Goal: Navigation & Orientation: Find specific page/section

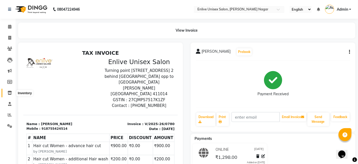
click at [11, 92] on icon at bounding box center [10, 93] width 4 height 4
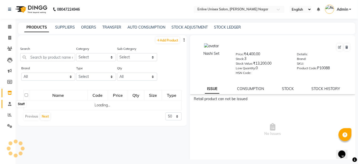
click at [10, 104] on icon at bounding box center [9, 104] width 3 height 4
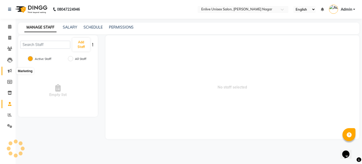
click at [10, 72] on icon at bounding box center [10, 71] width 4 height 4
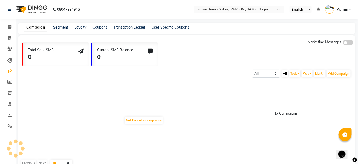
click at [140, 94] on div "No Campaigns Get Defaults Campaigns" at bounding box center [186, 118] width 329 height 80
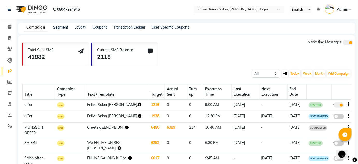
click at [114, 48] on div "Current SMS Balance" at bounding box center [115, 49] width 36 height 5
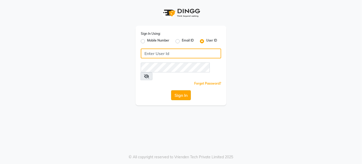
type input "enlive"
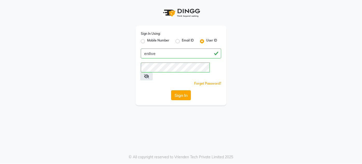
click at [185, 90] on button "Sign In" at bounding box center [181, 95] width 20 height 10
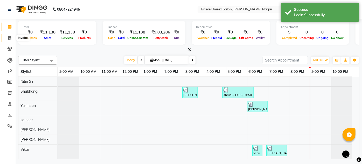
click at [10, 37] on icon at bounding box center [9, 38] width 3 height 4
select select "service"
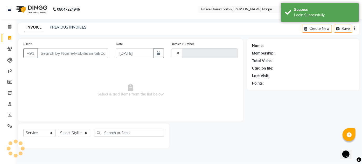
type input "0781"
select select "145"
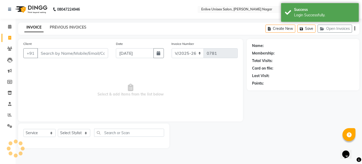
click at [74, 29] on link "PREVIOUS INVOICES" at bounding box center [68, 27] width 37 height 5
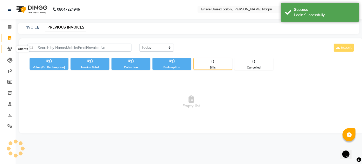
click at [12, 49] on span at bounding box center [9, 49] width 9 height 6
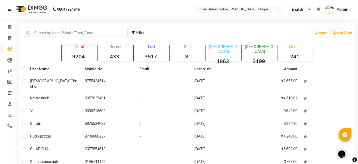
drag, startPoint x: 149, startPoint y: 57, endPoint x: 152, endPoint y: 63, distance: 7.1
click at [149, 57] on strong "3517" at bounding box center [151, 56] width 34 height 6
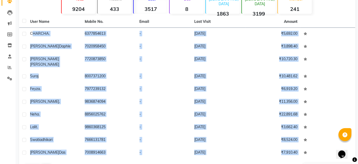
scroll to position [60, 0]
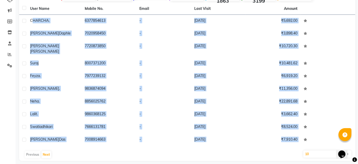
drag, startPoint x: 33, startPoint y: 80, endPoint x: 115, endPoint y: 169, distance: 121.1
click at [115, 103] on html "08047224946 Select Location × Enlive Unisex Salon, Viman Nagar English ENGLISH …" at bounding box center [179, 22] width 358 height 164
copy div "HARCHA . 6377854613 - 31-08-2024 ₹5,692.00 megha daphle 7020958450 - 30-08-2024…"
click at [45, 151] on button "Next" at bounding box center [46, 154] width 10 height 7
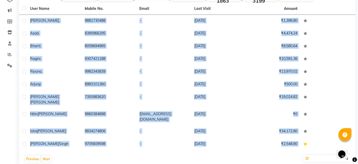
click at [312, 155] on select "10 50 100" at bounding box center [328, 158] width 48 height 7
select select "100"
click at [304, 155] on select "10 50 100" at bounding box center [328, 158] width 48 height 7
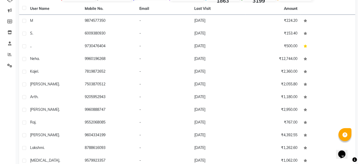
click at [109, 7] on th "Mobile No." at bounding box center [109, 9] width 55 height 12
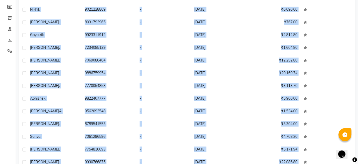
scroll to position [97, 0]
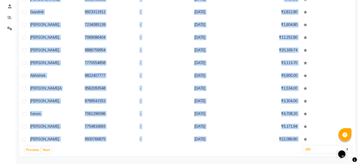
drag, startPoint x: 30, startPoint y: 79, endPoint x: 194, endPoint y: 175, distance: 189.8
copy div "m 9874577350 - 23-05-2025 ₹224.20 s . 6009380930 - 23-05-2025 ₹153.40 . . 97304…"
click at [146, 153] on div "Previous Next" at bounding box center [187, 150] width 332 height 8
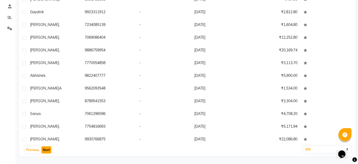
click at [47, 150] on button "Next" at bounding box center [46, 149] width 10 height 7
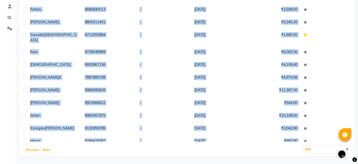
scroll to position [1107, 0]
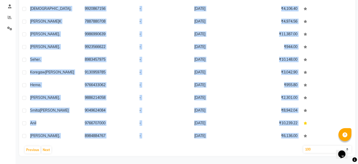
drag, startPoint x: 32, startPoint y: 10, endPoint x: 148, endPoint y: 162, distance: 190.8
click at [148, 162] on main "Filter Import Add Client Total 9204 Recent 433 Lost 3517 Due 8 Male 1863 Female…" at bounding box center [187, 44] width 343 height 239
copy div "bhijit . 9175708701 - 29-04-2025 ₹1,093.86 sweta borker 8767780398 - 29-04-2025…"
click at [141, 153] on div "Previous Next" at bounding box center [187, 150] width 332 height 8
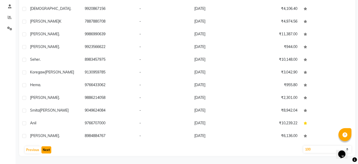
click at [46, 152] on button "Next" at bounding box center [46, 149] width 10 height 7
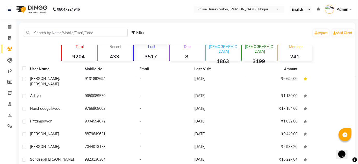
scroll to position [0, 0]
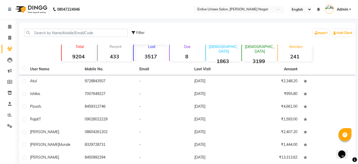
click at [158, 54] on strong "3517" at bounding box center [151, 56] width 34 height 6
click at [156, 54] on strong "3517" at bounding box center [151, 56] width 34 height 6
click at [155, 55] on strong "3517" at bounding box center [151, 56] width 34 height 6
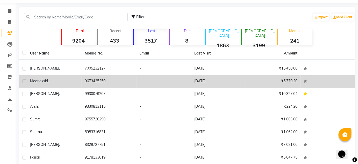
scroll to position [23, 0]
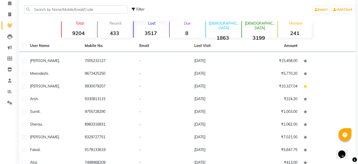
click at [189, 34] on strong "8" at bounding box center [187, 33] width 34 height 6
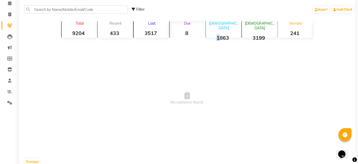
drag, startPoint x: 218, startPoint y: 32, endPoint x: 229, endPoint y: 37, distance: 12.2
click at [220, 34] on strong "1863" at bounding box center [223, 37] width 34 height 6
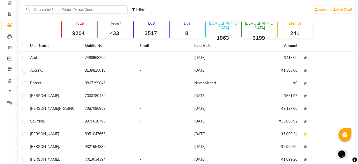
click at [227, 34] on strong "1863" at bounding box center [223, 37] width 34 height 6
click at [256, 34] on strong "3199" at bounding box center [259, 37] width 34 height 6
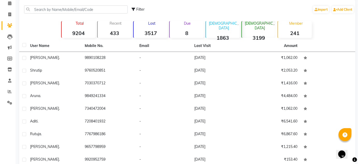
click at [293, 34] on strong "241" at bounding box center [295, 33] width 34 height 6
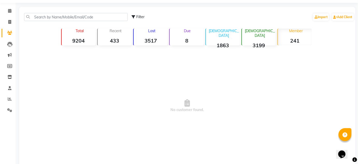
scroll to position [0, 0]
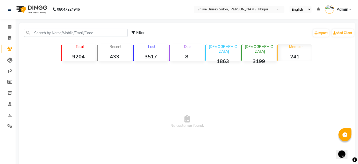
click at [299, 52] on div "Member 241" at bounding box center [295, 52] width 34 height 17
click at [298, 55] on strong "241" at bounding box center [295, 56] width 34 height 6
drag, startPoint x: 259, startPoint y: 56, endPoint x: 270, endPoint y: 59, distance: 11.8
click at [259, 58] on strong "3199" at bounding box center [259, 61] width 34 height 6
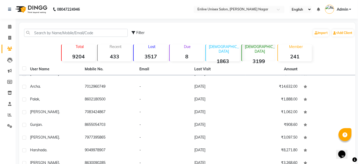
scroll to position [236, 0]
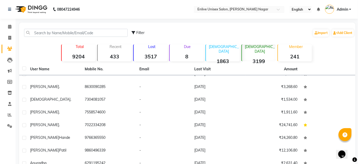
drag, startPoint x: 87, startPoint y: 58, endPoint x: 91, endPoint y: 64, distance: 7.6
click at [87, 57] on strong "9204" at bounding box center [79, 56] width 34 height 6
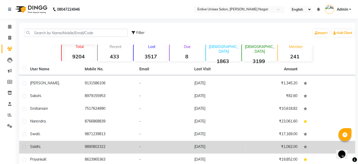
scroll to position [424, 0]
